Goal: Book appointment/travel/reservation

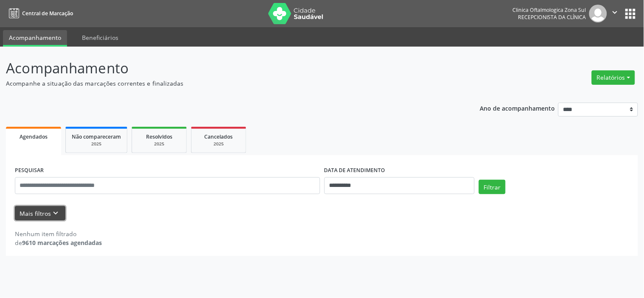
click at [56, 213] on icon "keyboard_arrow_down" at bounding box center [55, 213] width 9 height 9
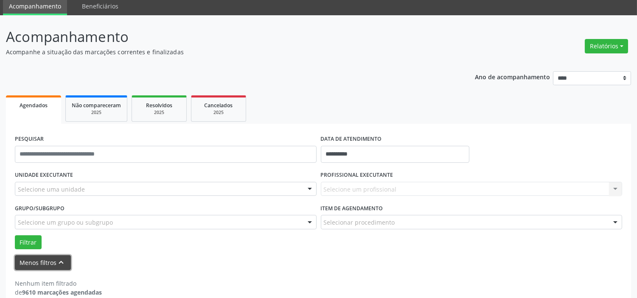
scroll to position [44, 0]
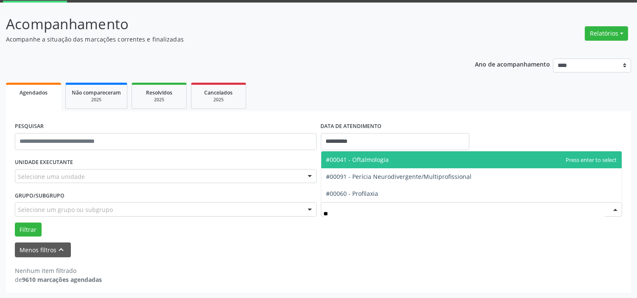
type input "***"
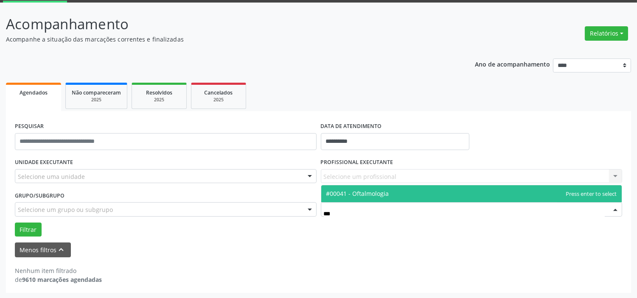
click at [377, 186] on span "#00041 - Oftalmologia" at bounding box center [471, 193] width 301 height 17
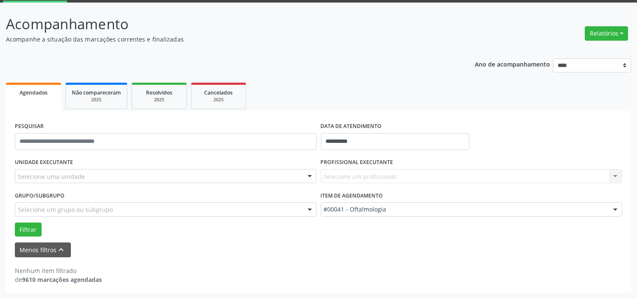
click at [307, 211] on div at bounding box center [309, 210] width 13 height 14
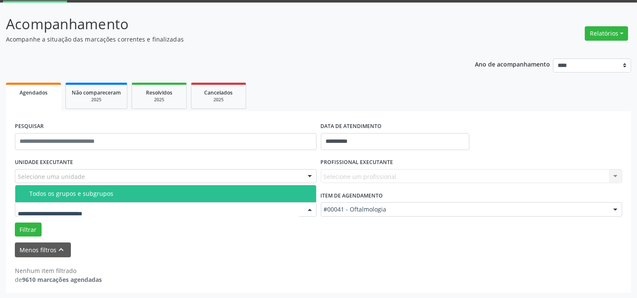
click at [157, 193] on div "Todos os grupos e subgrupos" at bounding box center [170, 194] width 282 height 7
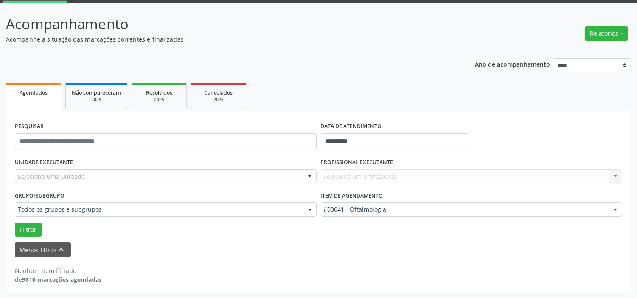
click at [310, 175] on div at bounding box center [309, 177] width 13 height 14
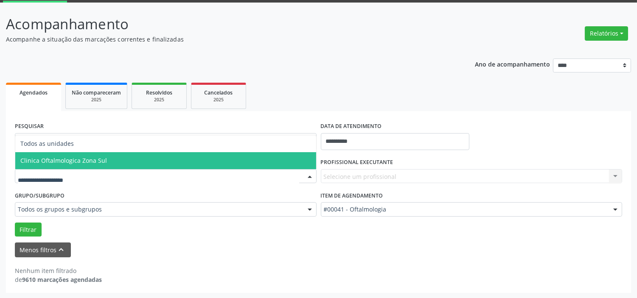
click at [227, 162] on span "Clinica Oftalmologica Zona Sul" at bounding box center [165, 160] width 301 height 17
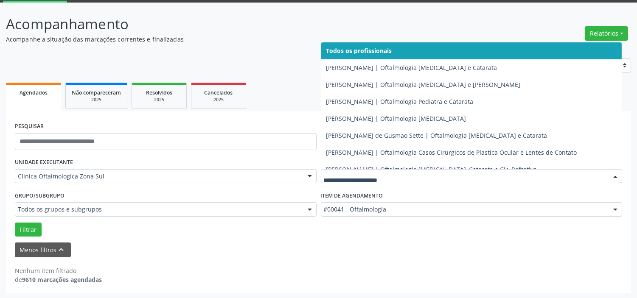
click at [615, 175] on div at bounding box center [615, 177] width 13 height 14
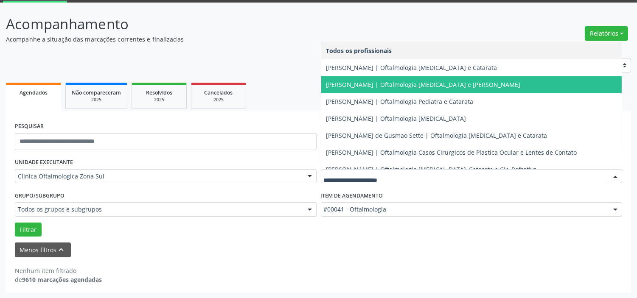
click at [462, 86] on span "[PERSON_NAME] | Oftalmologia [MEDICAL_DATA] e [PERSON_NAME]" at bounding box center [423, 85] width 194 height 8
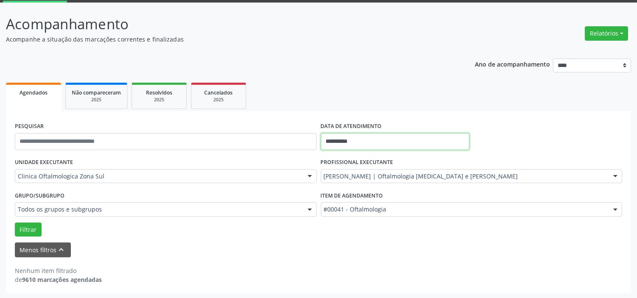
click at [418, 140] on input "**********" at bounding box center [395, 141] width 149 height 17
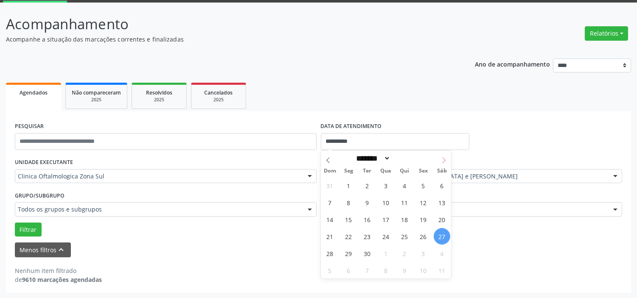
click at [444, 159] on icon at bounding box center [444, 160] width 6 height 6
select select "*"
click at [385, 187] on span "1" at bounding box center [386, 185] width 17 height 17
type input "**********"
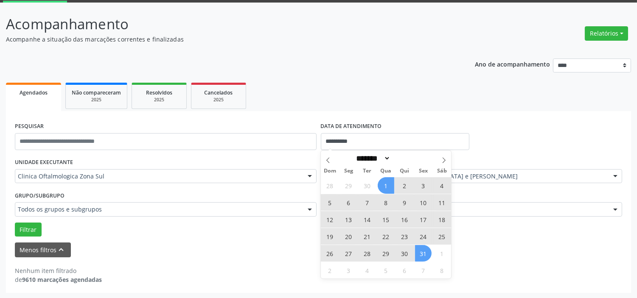
click at [428, 256] on span "31" at bounding box center [423, 253] width 17 height 17
click at [429, 256] on div "Menos filtros keyboard_arrow_up" at bounding box center [319, 250] width 612 height 15
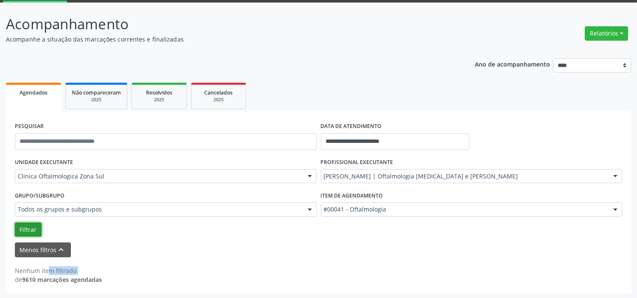
click at [36, 229] on button "Filtrar" at bounding box center [28, 230] width 27 height 14
click at [185, 225] on div "Filtrar" at bounding box center [319, 230] width 612 height 14
